Goal: Find specific page/section: Find specific page/section

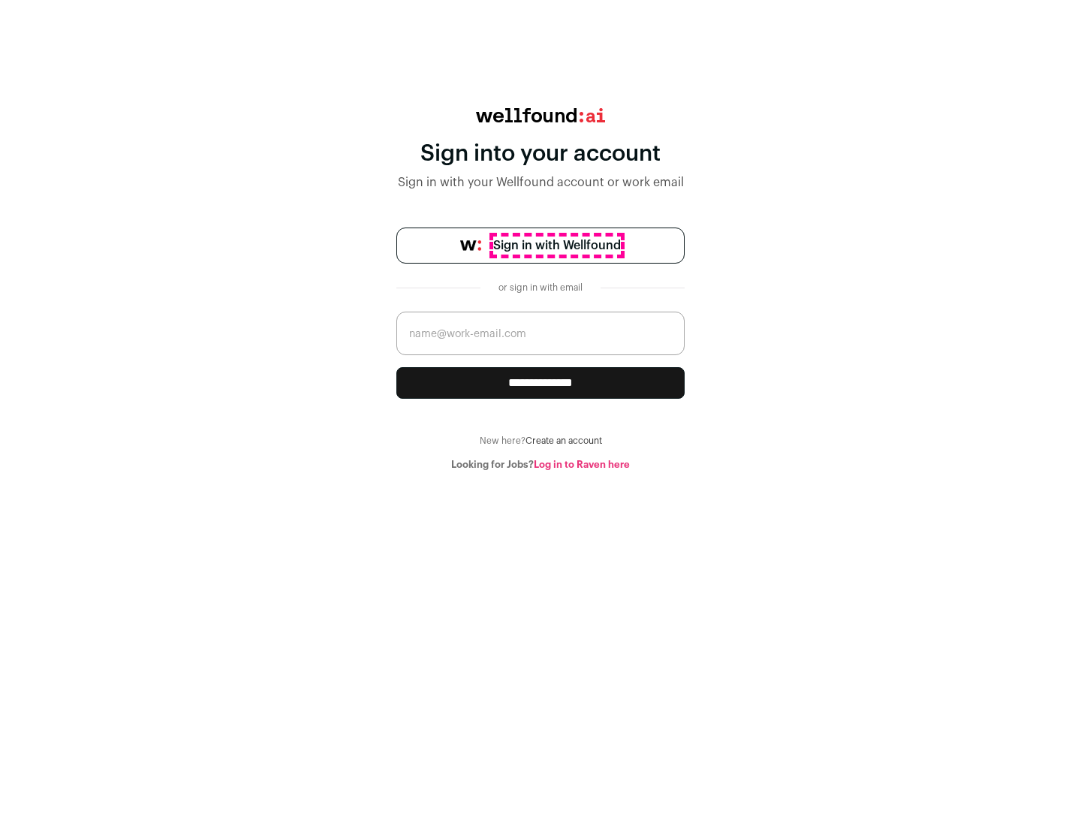
click at [556, 245] on span "Sign in with Wellfound" at bounding box center [557, 245] width 128 height 18
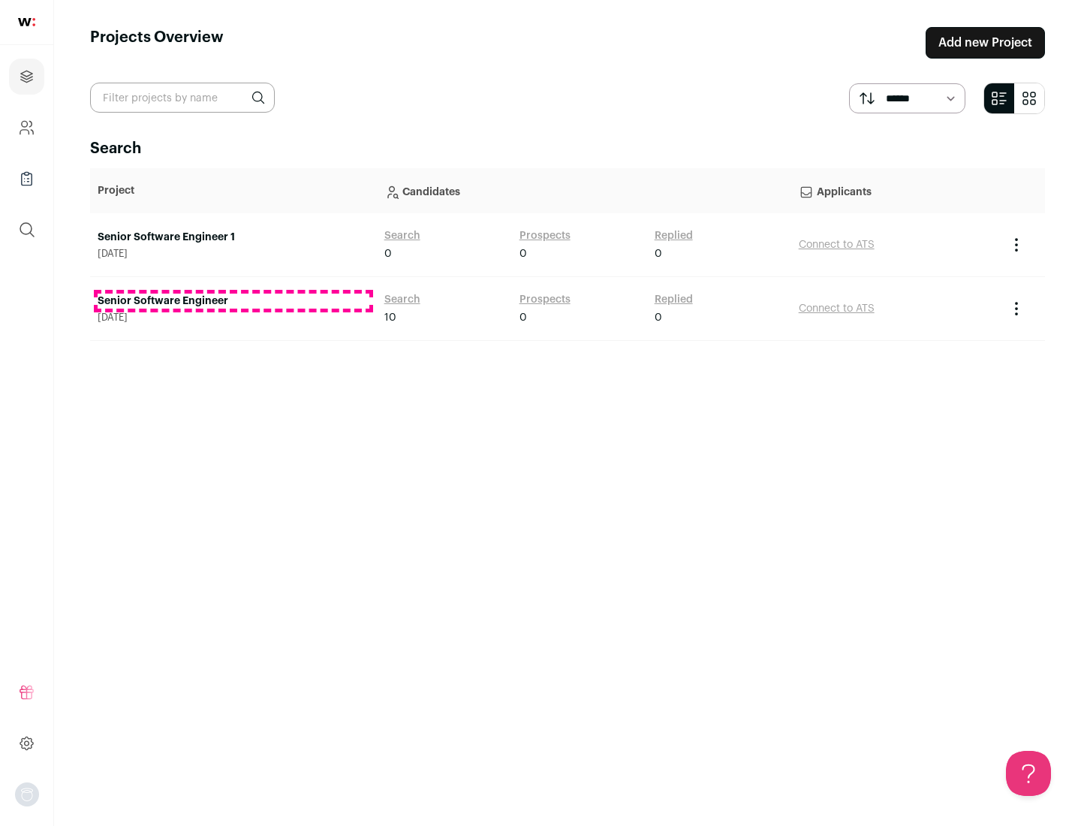
click at [233, 301] on link "Senior Software Engineer" at bounding box center [234, 301] width 272 height 15
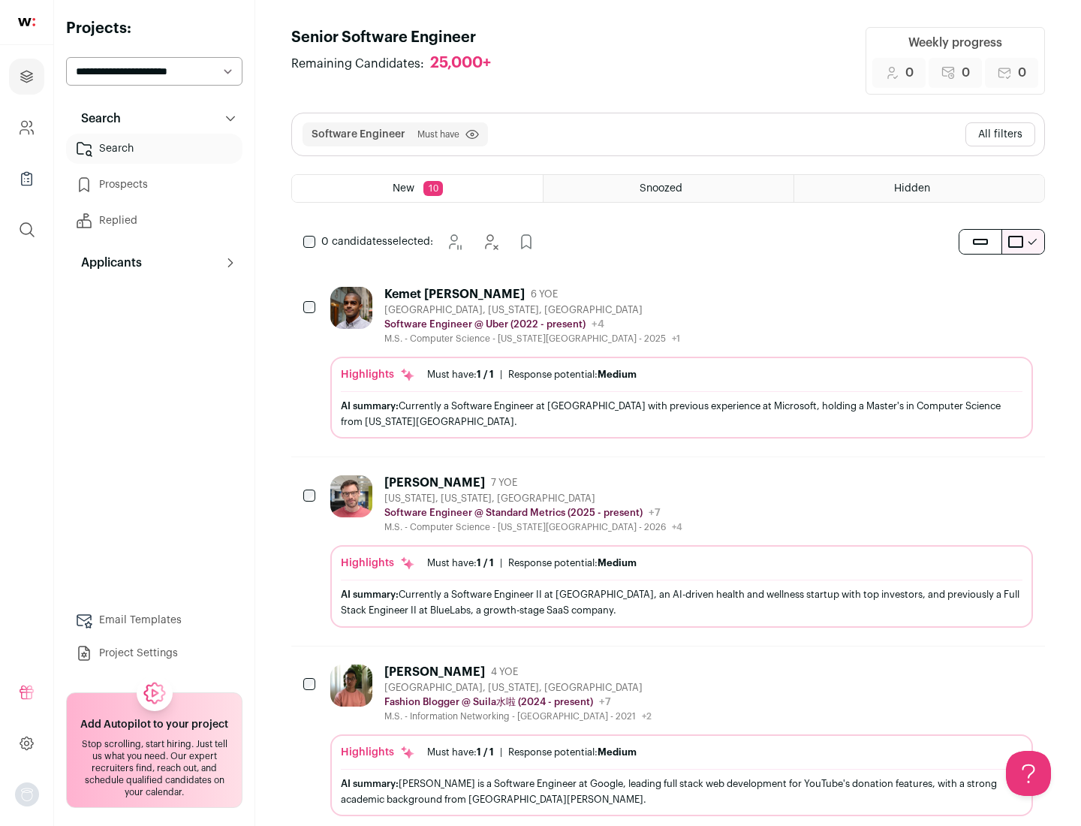
click at [668, 363] on div "Highlights Must have: 1 / 1 How many must haves have been fulfilled? | Response…" at bounding box center [681, 398] width 703 height 82
